Goal: Task Accomplishment & Management: Complete application form

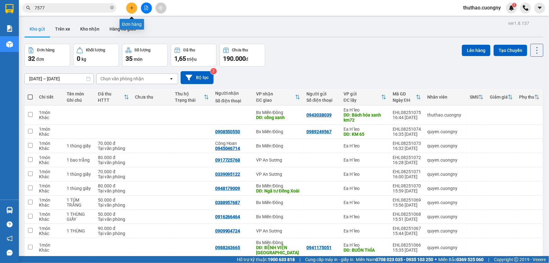
click at [132, 6] on icon "plus" at bounding box center [132, 8] width 4 height 4
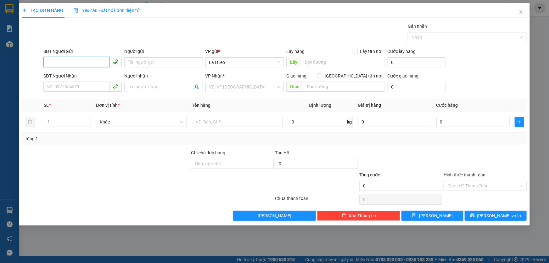
click at [82, 64] on input "SĐT Người Gửi" at bounding box center [76, 62] width 66 height 10
paste input "0707071123"
type input "0707071123"
click at [320, 62] on input "text" at bounding box center [343, 62] width 84 height 10
click at [303, 61] on input "km 62 cư né" at bounding box center [343, 62] width 84 height 10
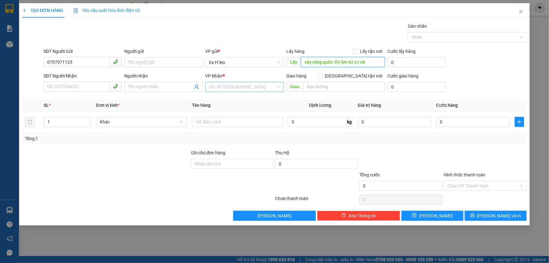
type input "cây xăng quân đội km 62 cư né"
click at [235, 89] on input "search" at bounding box center [242, 86] width 66 height 9
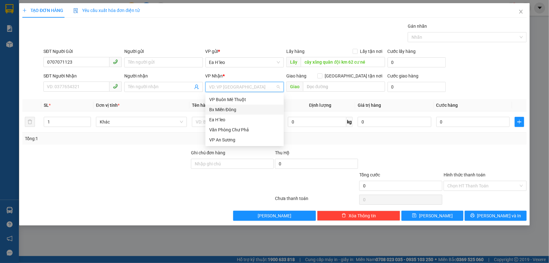
click at [235, 110] on div "Bx Miền Đông" at bounding box center [244, 109] width 71 height 7
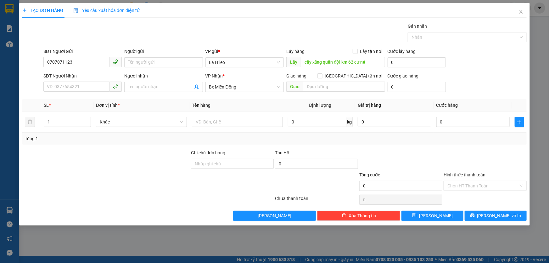
click at [176, 136] on div "Tổng: 1" at bounding box center [118, 138] width 187 height 7
click at [435, 214] on span "[PERSON_NAME]" at bounding box center [436, 215] width 34 height 7
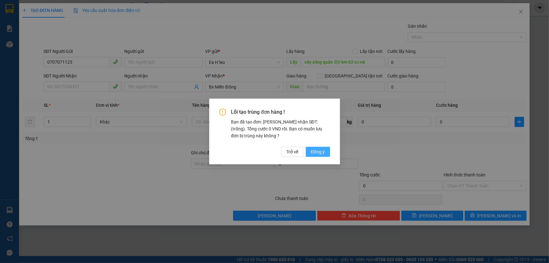
click at [316, 154] on span "Đồng ý" at bounding box center [318, 151] width 14 height 7
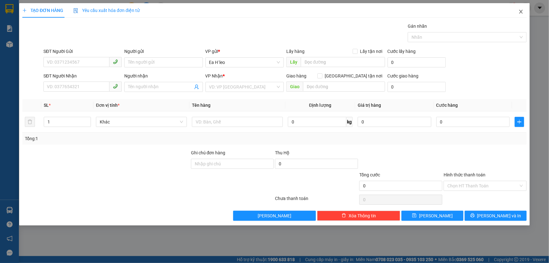
click at [524, 11] on span "Close" at bounding box center [521, 12] width 18 height 18
